Goal: Navigation & Orientation: Find specific page/section

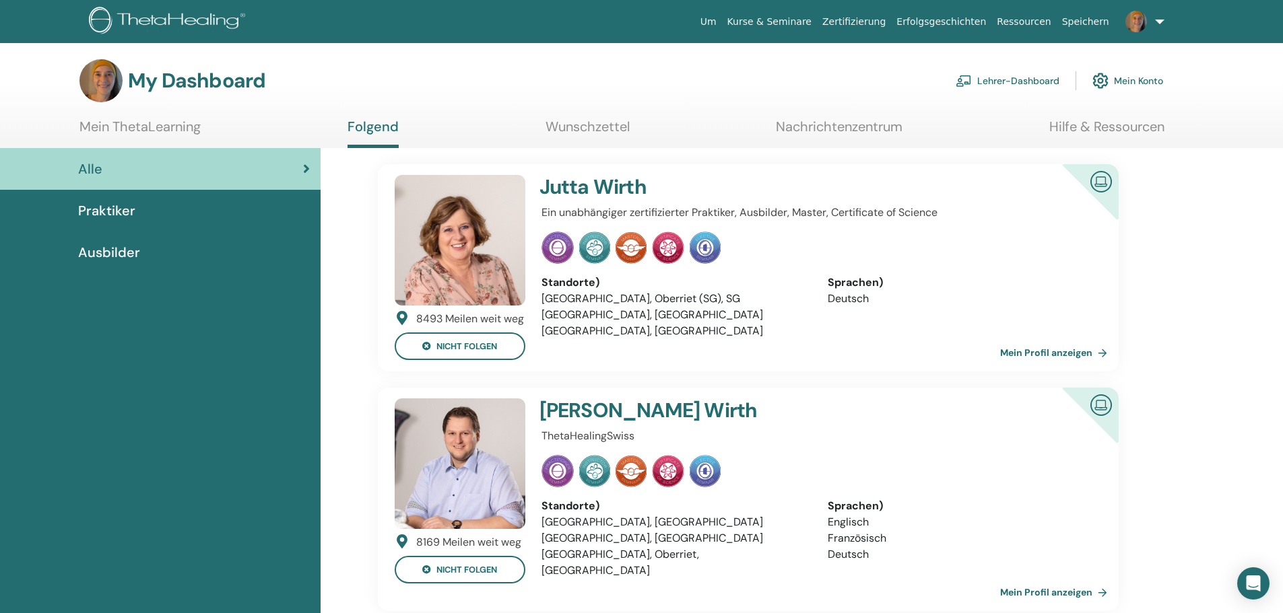
click at [823, 104] on section "My Dashboard Lehrer-Dashboard Mein Konto Mein ThetaLearning Folgend Wunschzette…" at bounding box center [641, 103] width 1283 height 89
click at [823, 20] on link at bounding box center [1142, 21] width 55 height 43
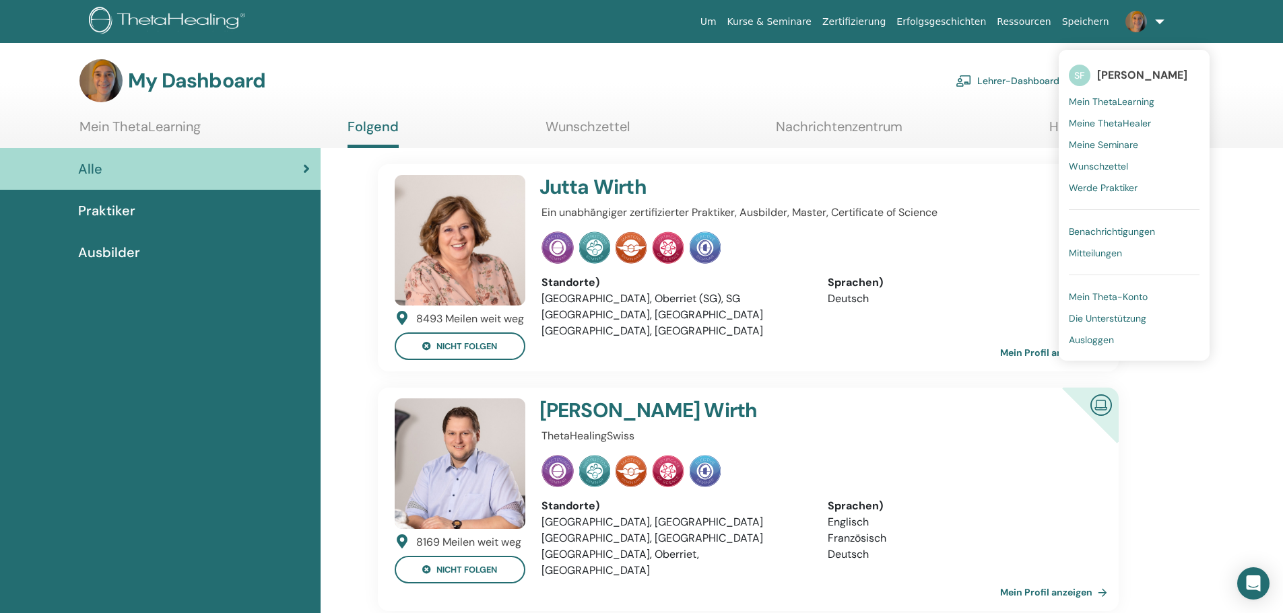
click at [817, 19] on link "Kurse & Seminare" at bounding box center [769, 21] width 95 height 25
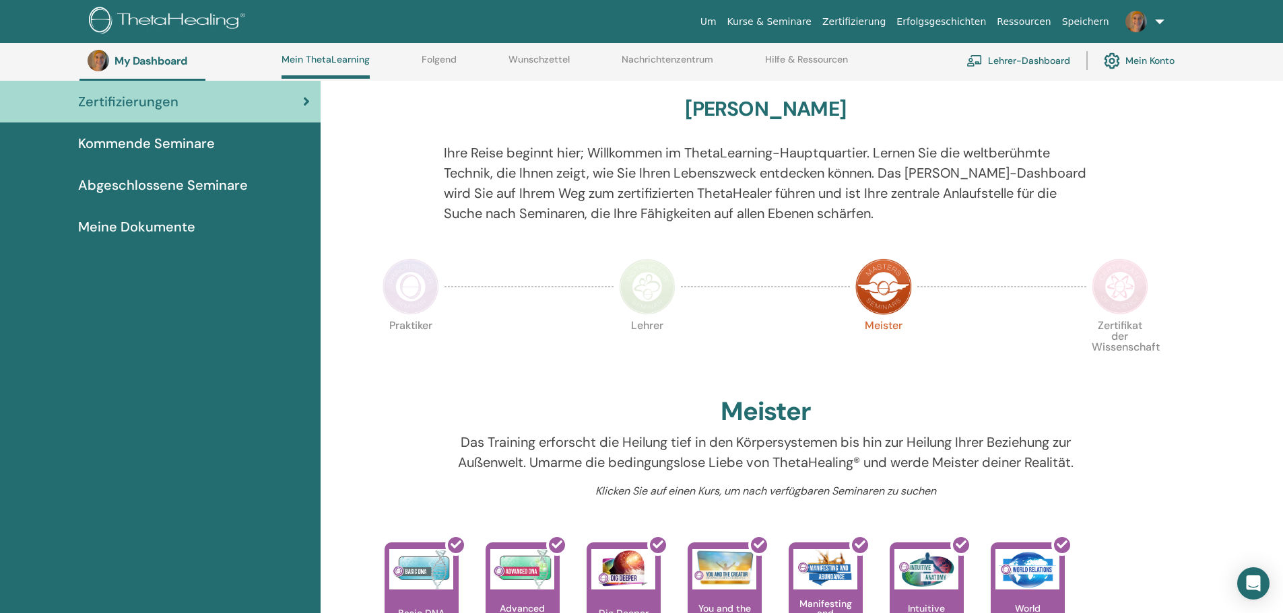
scroll to position [170, 0]
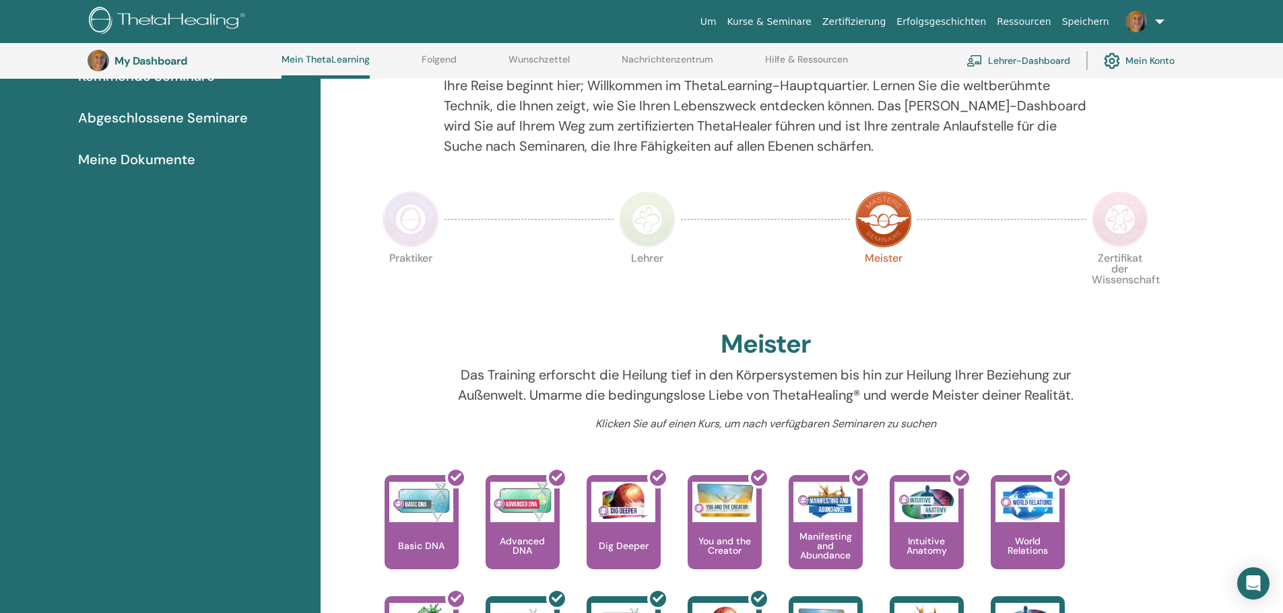
click at [413, 236] on img at bounding box center [411, 219] width 57 height 57
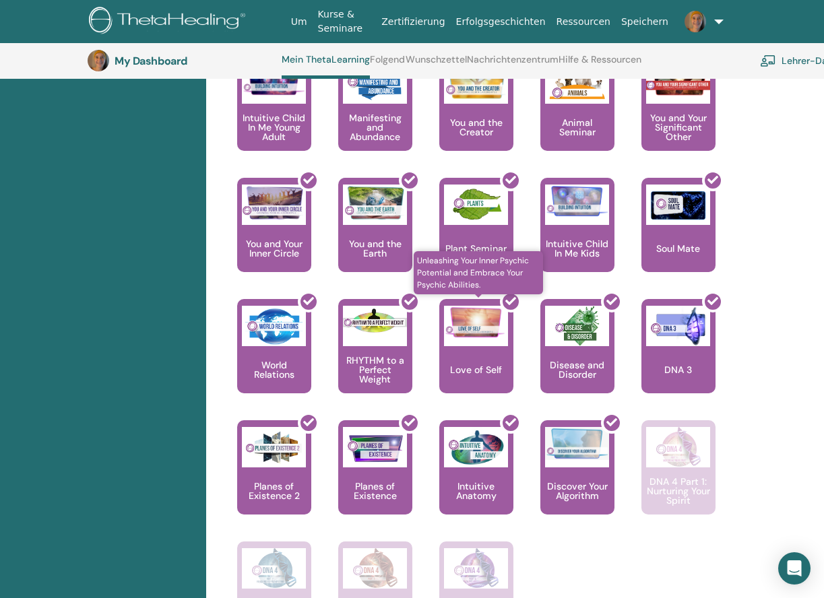
scroll to position [911, 0]
